Goal: Task Accomplishment & Management: Manage account settings

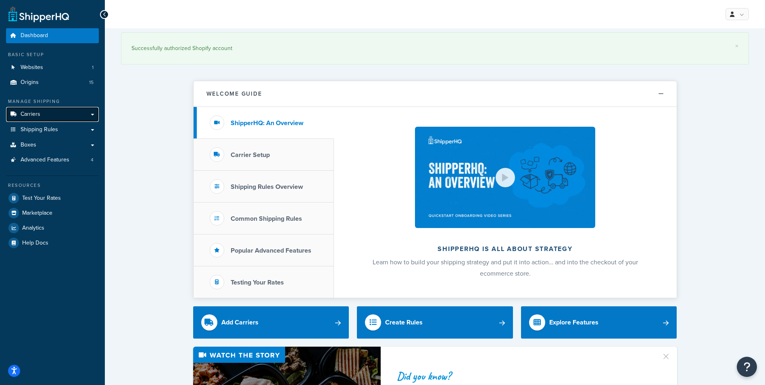
click at [47, 114] on link "Carriers" at bounding box center [52, 114] width 93 height 15
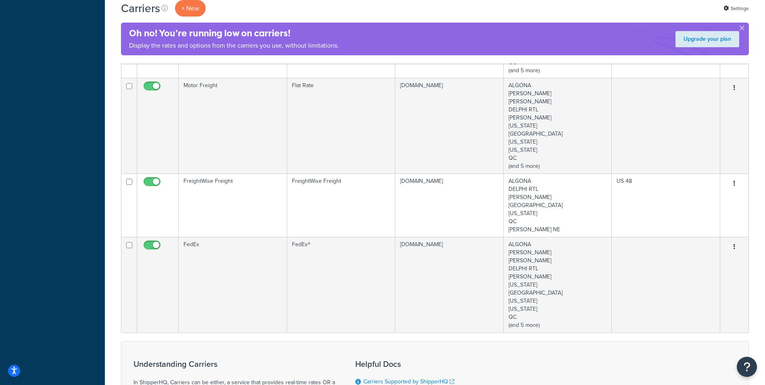
scroll to position [484, 0]
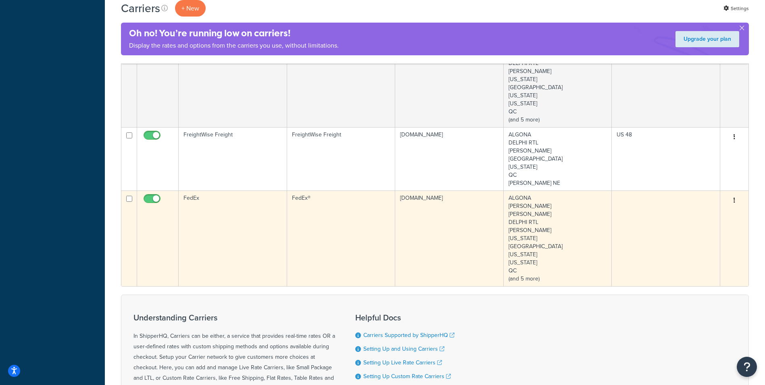
click at [342, 238] on td "FedEx®" at bounding box center [341, 238] width 109 height 96
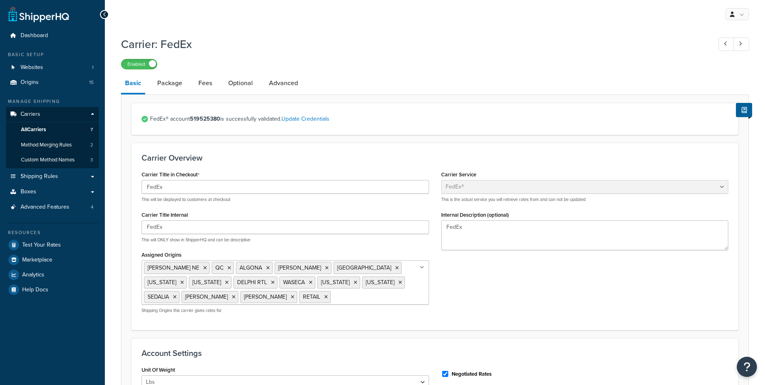
select select "fedEx"
select select "REGULAR_PICKUP"
select select "YOUR_PACKAGING"
click at [173, 86] on link "Package" at bounding box center [169, 82] width 33 height 19
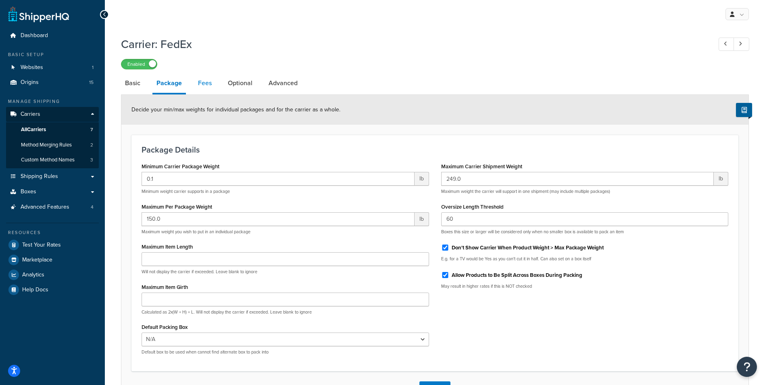
click at [207, 86] on link "Fees" at bounding box center [205, 82] width 22 height 19
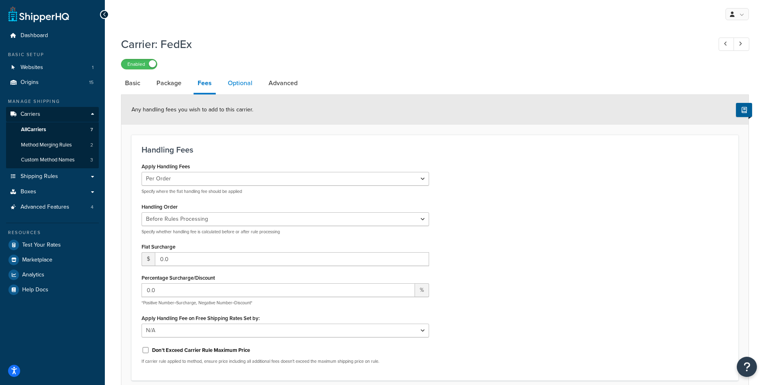
click at [248, 89] on link "Optional" at bounding box center [240, 82] width 33 height 19
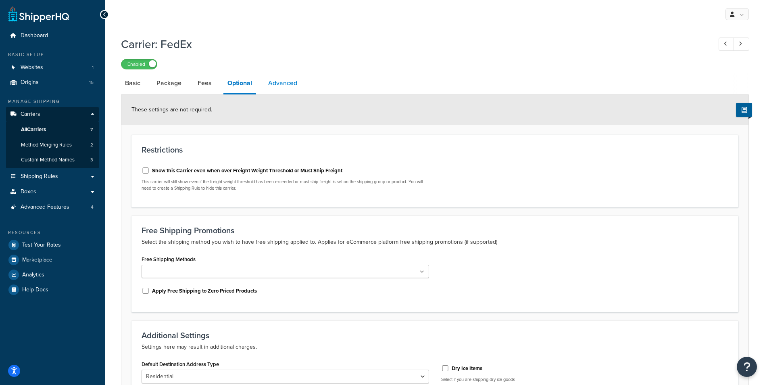
click at [288, 81] on link "Advanced" at bounding box center [282, 82] width 37 height 19
select select "false"
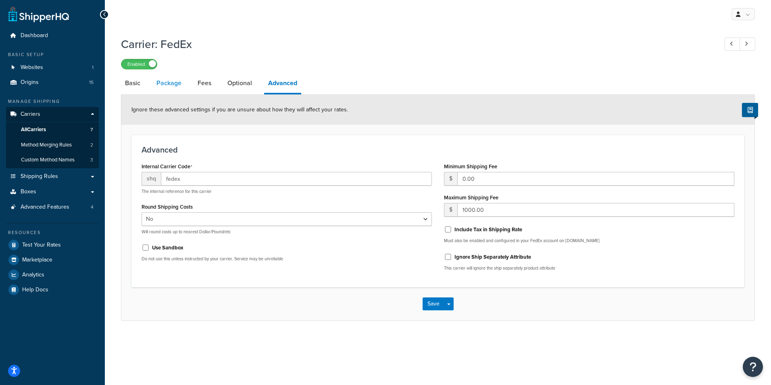
click at [176, 83] on link "Package" at bounding box center [168, 82] width 33 height 19
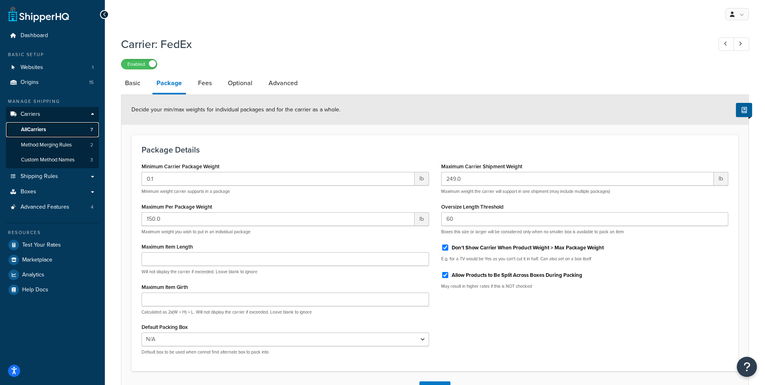
click at [44, 127] on span "All Carriers" at bounding box center [33, 129] width 25 height 7
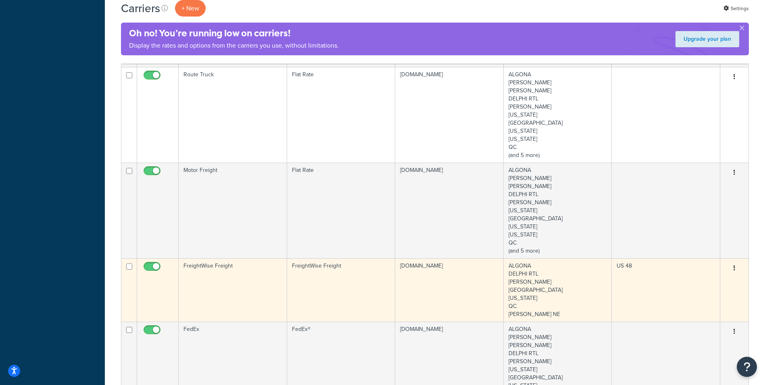
scroll to position [444, 0]
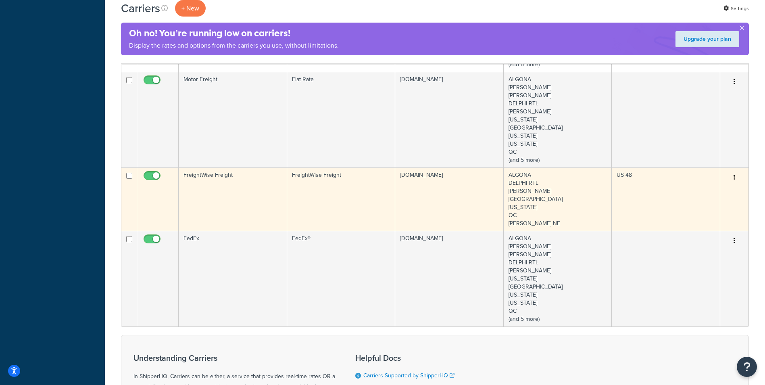
click at [242, 190] on td "FreightWise Freight" at bounding box center [233, 198] width 109 height 63
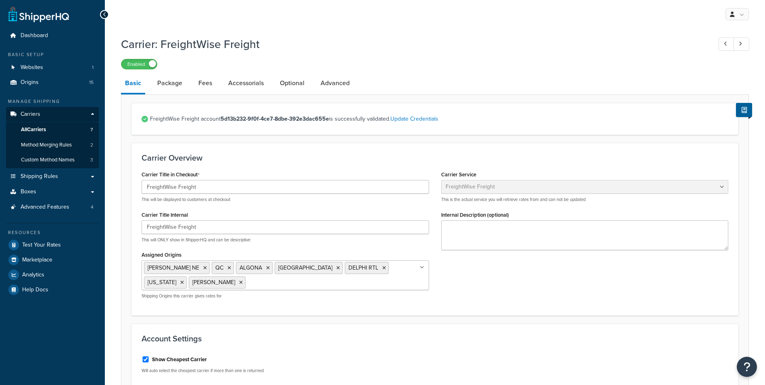
select select "freightWiseFreight"
click at [211, 84] on link "Fees" at bounding box center [205, 82] width 22 height 19
select select "AFTER"
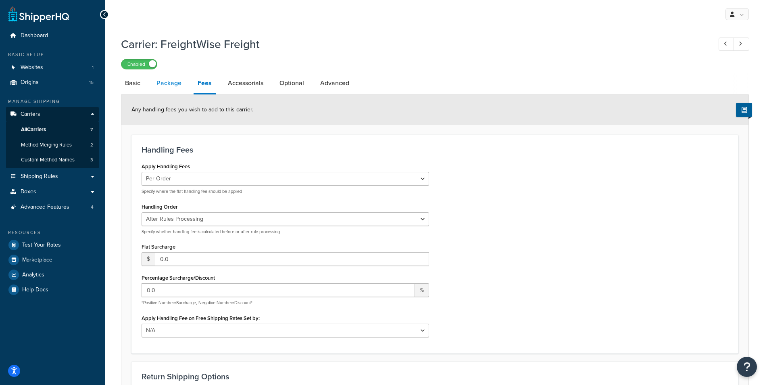
click at [173, 87] on link "Package" at bounding box center [168, 82] width 33 height 19
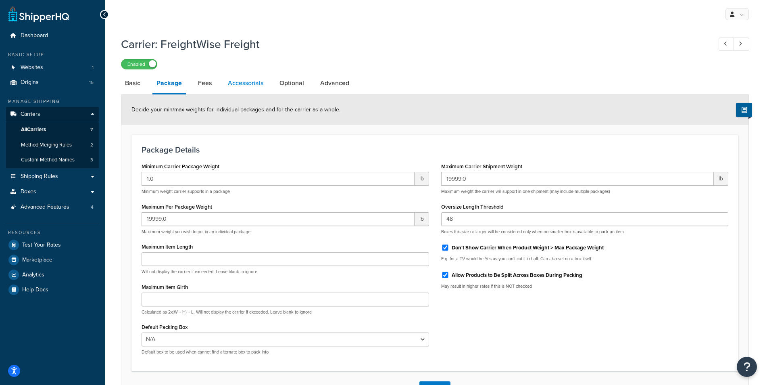
click at [251, 82] on link "Accessorials" at bounding box center [246, 82] width 44 height 19
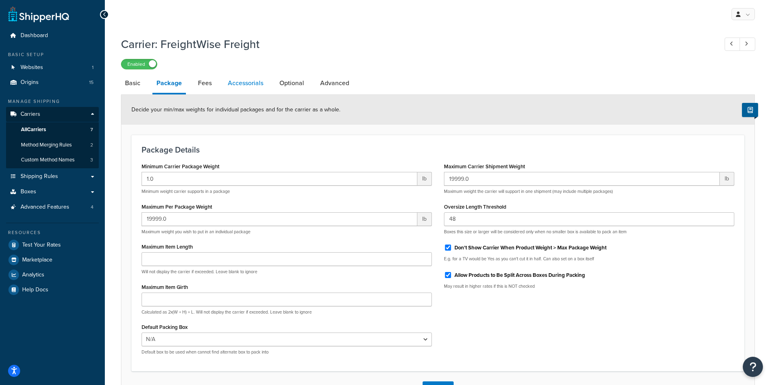
select select "residential"
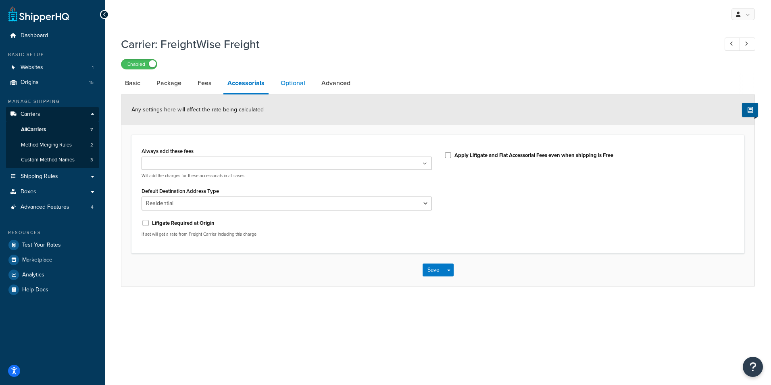
click at [295, 82] on link "Optional" at bounding box center [293, 82] width 33 height 19
select select "175"
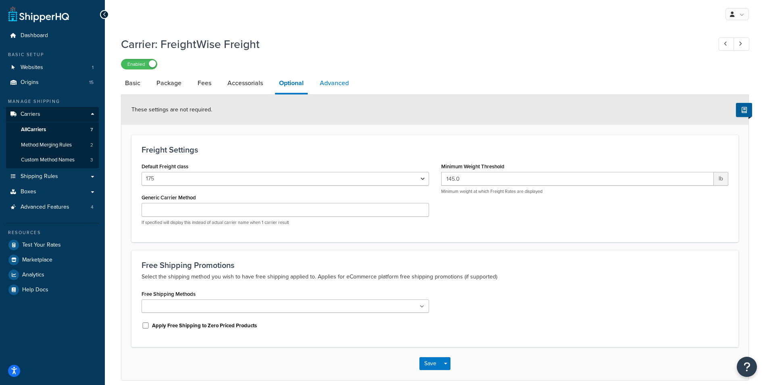
click at [328, 79] on link "Advanced" at bounding box center [334, 82] width 37 height 19
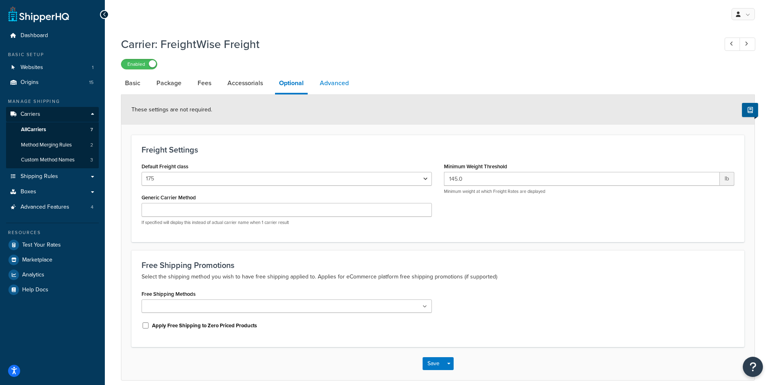
select select "false"
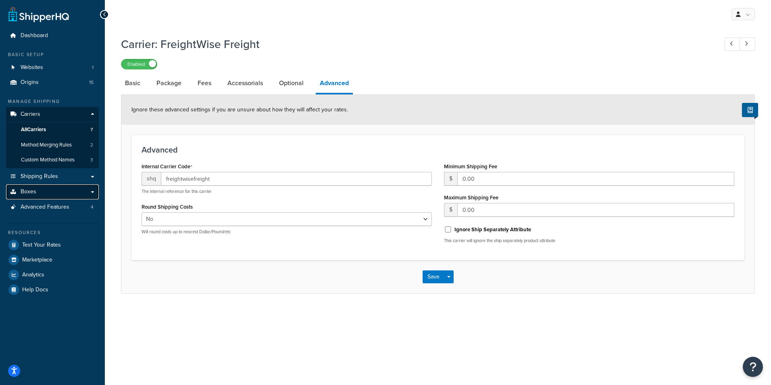
click at [43, 194] on link "Boxes" at bounding box center [52, 191] width 93 height 15
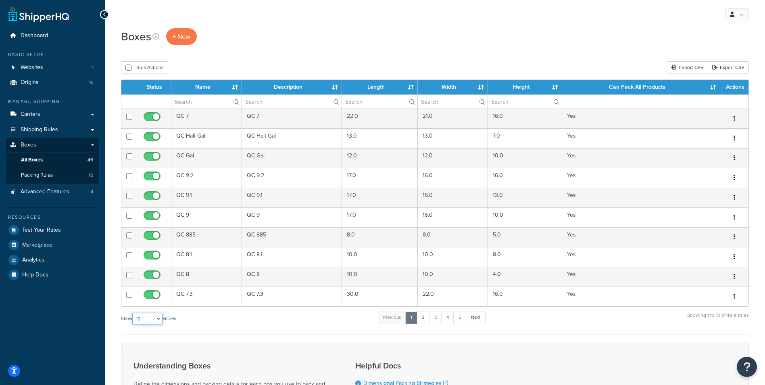
click at [155, 316] on select "10 15 25 50 100 1000" at bounding box center [147, 319] width 30 height 12
select select "100"
click at [133, 313] on select "10 15 25 50 100 1000" at bounding box center [147, 319] width 30 height 12
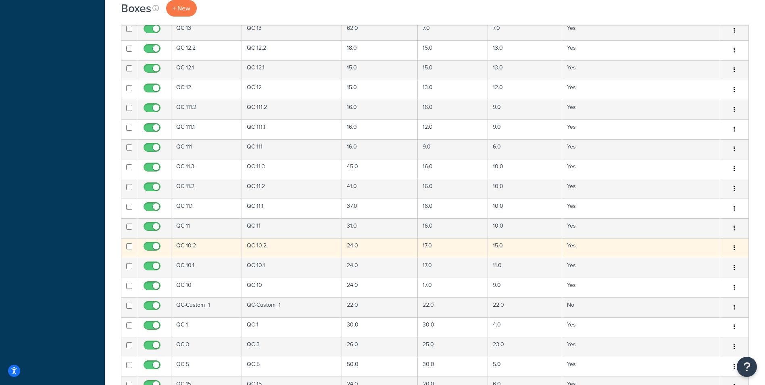
scroll to position [484, 0]
